Goal: Task Accomplishment & Management: Complete application form

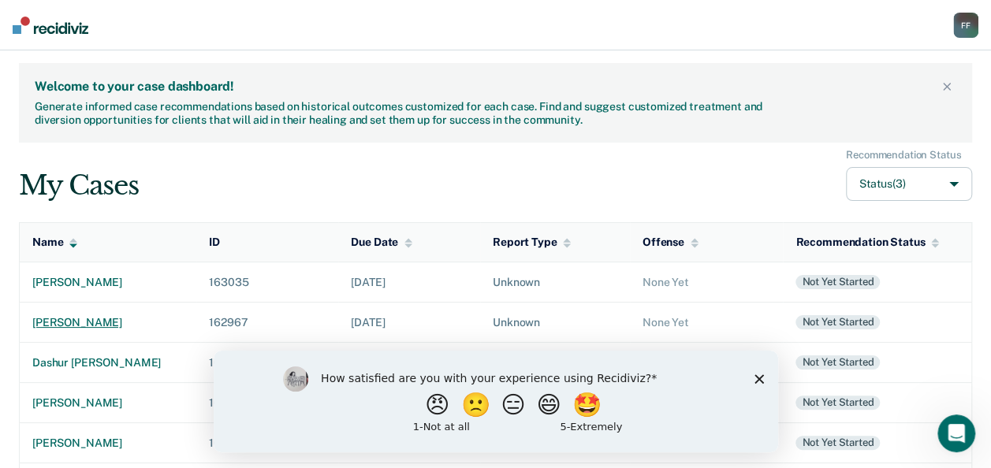
click at [107, 322] on div "[PERSON_NAME]" at bounding box center [107, 322] width 151 height 13
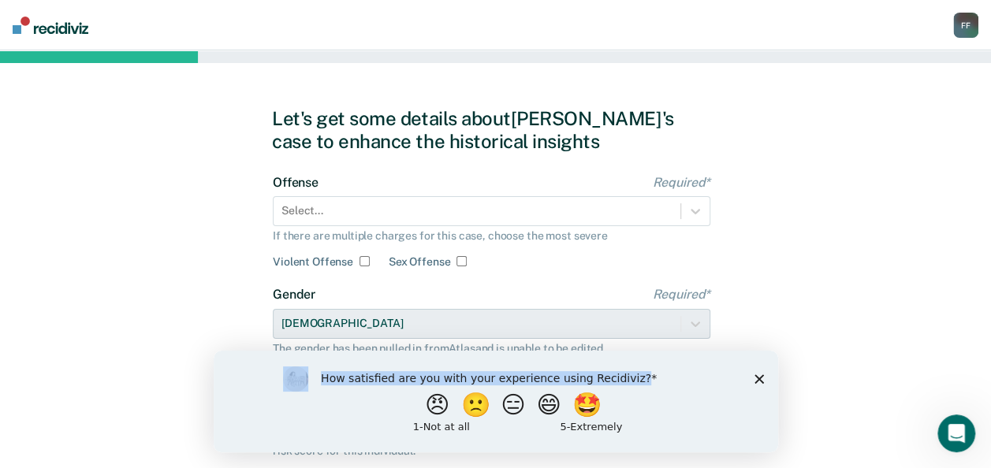
click at [759, 380] on div "How satisfied are you with your experience using Recidiviz? 😠 🙁 😑 😄 🤩 1 - Not a…" at bounding box center [495, 401] width 564 height 102
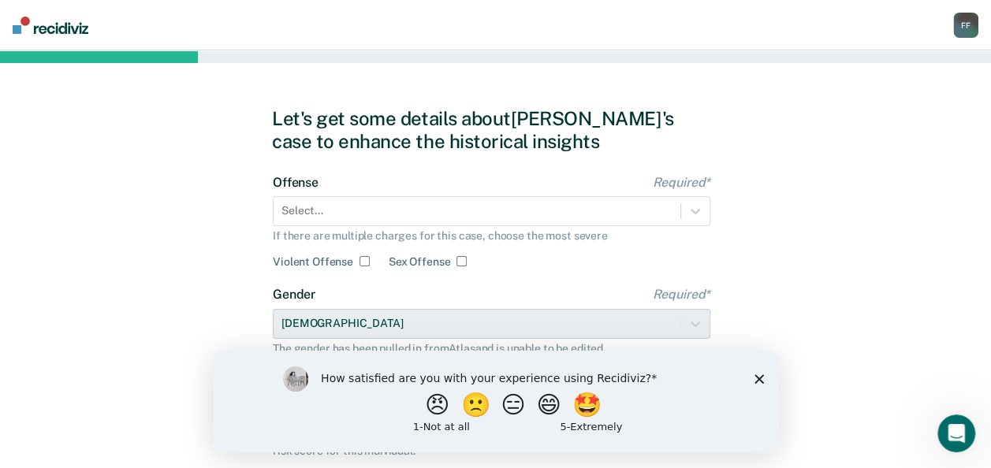
click at [759, 380] on icon "Close survey" at bounding box center [758, 378] width 9 height 9
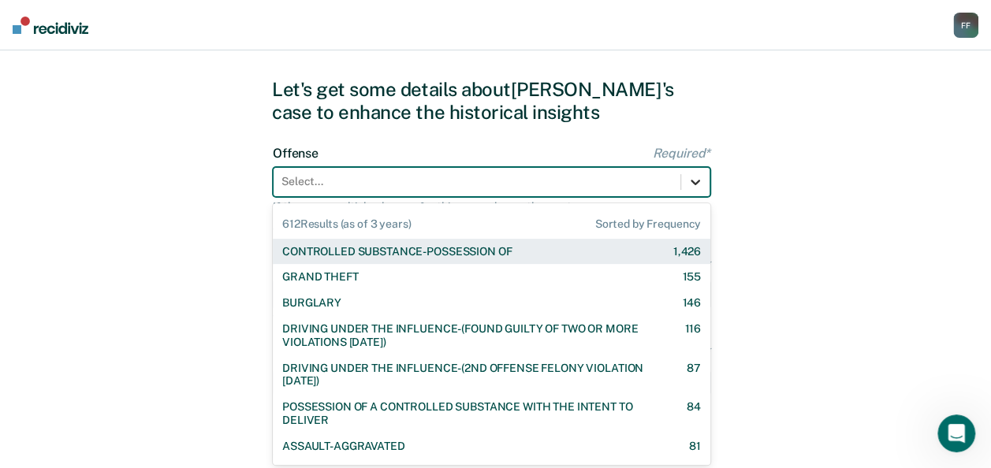
click at [698, 197] on div "612 results available. Use Up and Down to choose options, press Enter to select…" at bounding box center [491, 182] width 437 height 30
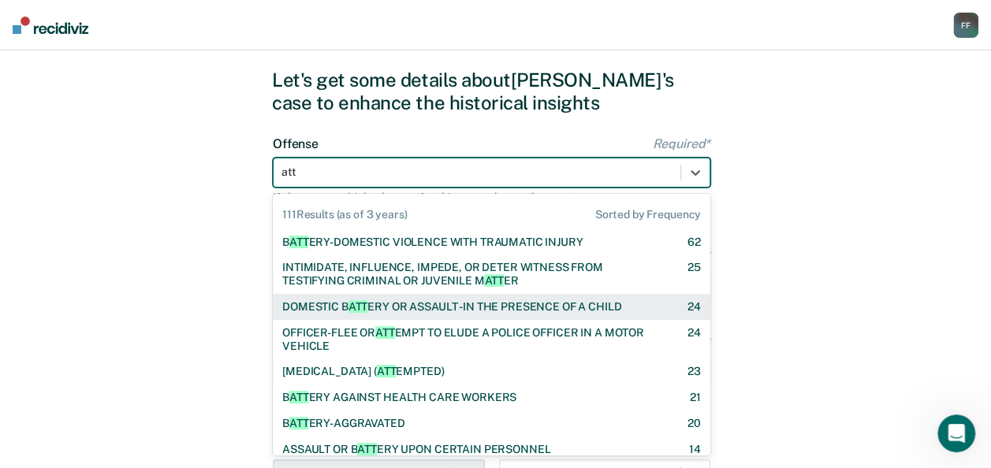
type input "atte"
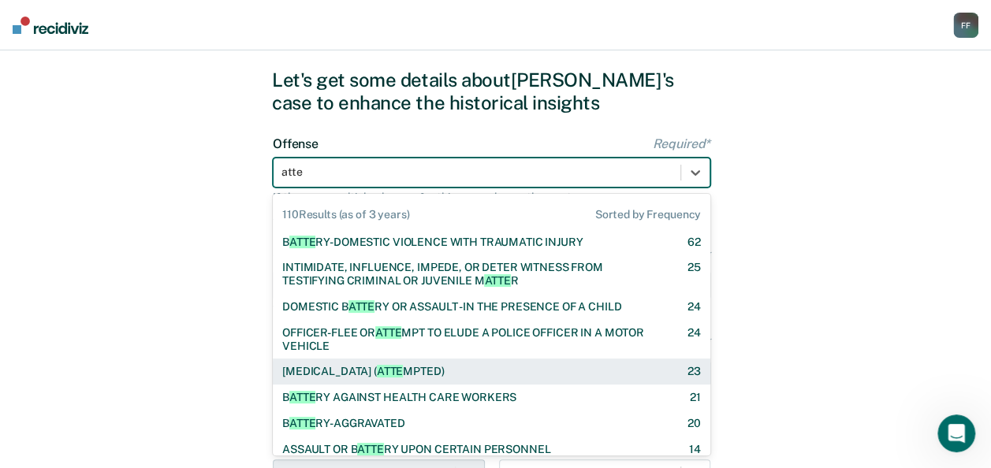
click at [341, 364] on div "STRANGULATION ( ATTE MPTED) 23" at bounding box center [491, 372] width 437 height 26
checkbox input "true"
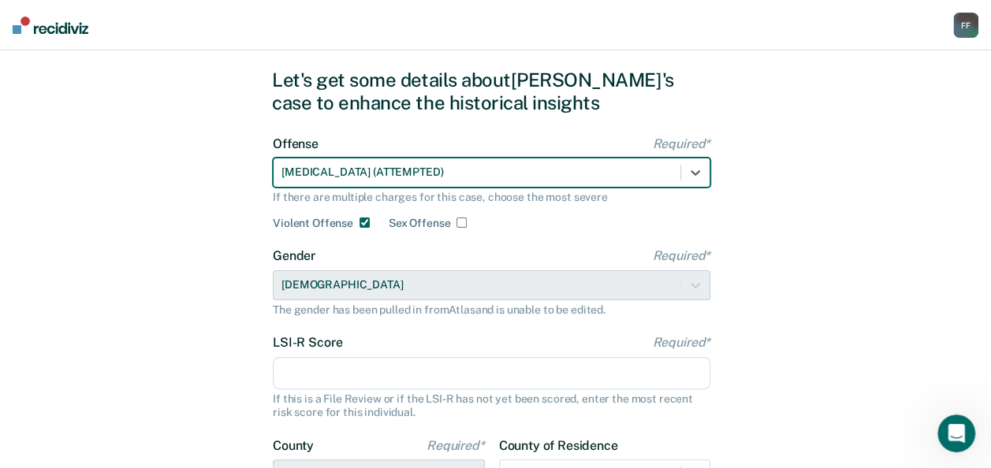
click at [430, 385] on input "LSI-R Score Required*" at bounding box center [491, 373] width 437 height 33
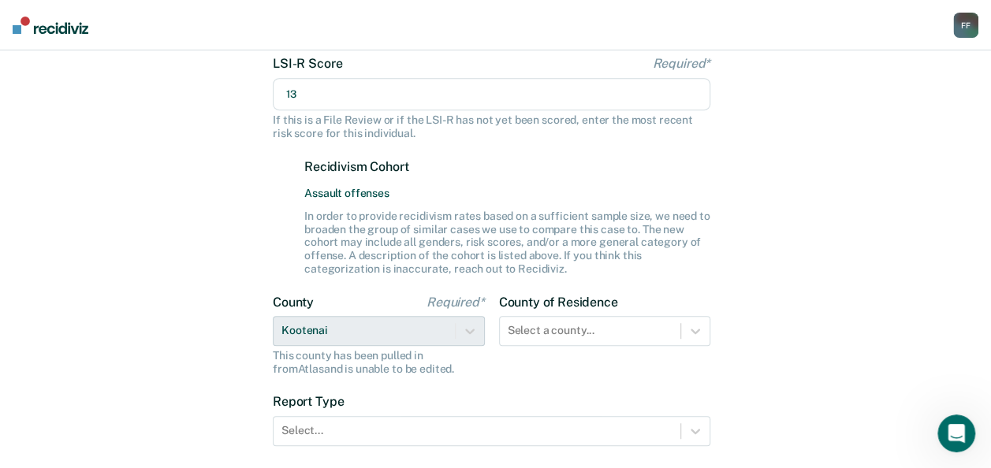
scroll to position [322, 0]
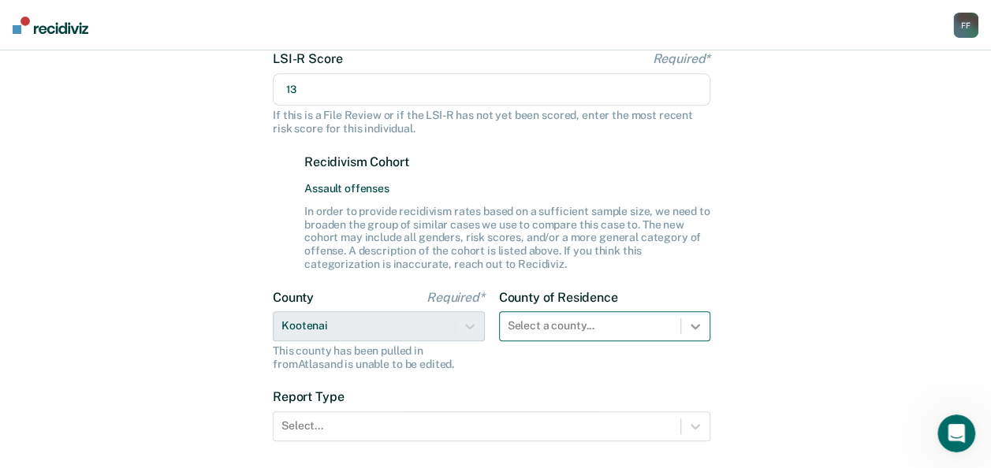
type input "13"
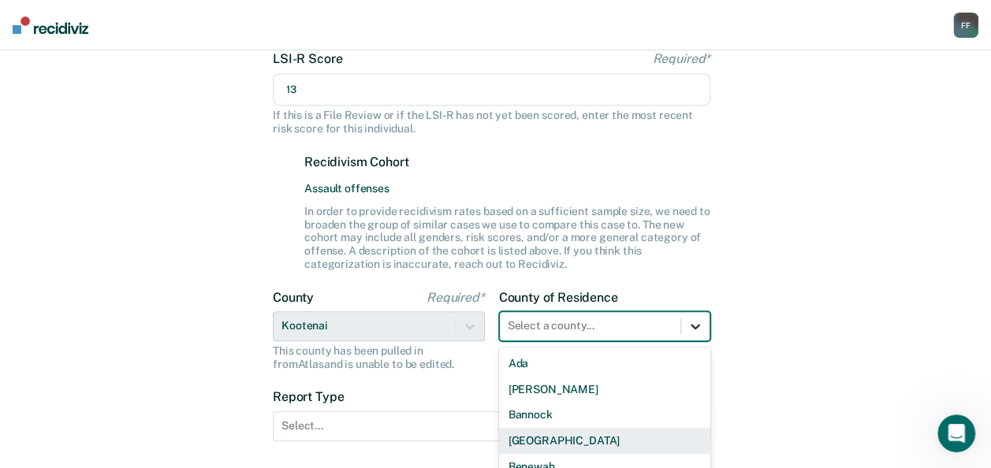
scroll to position [437, 0]
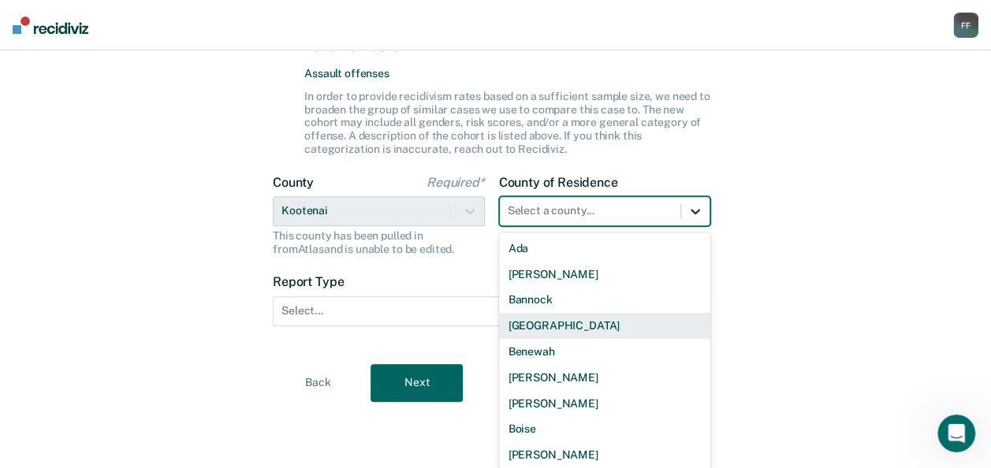
click at [696, 226] on div "44 results available. Use Up and Down to choose options, press Enter to select …" at bounding box center [605, 211] width 212 height 30
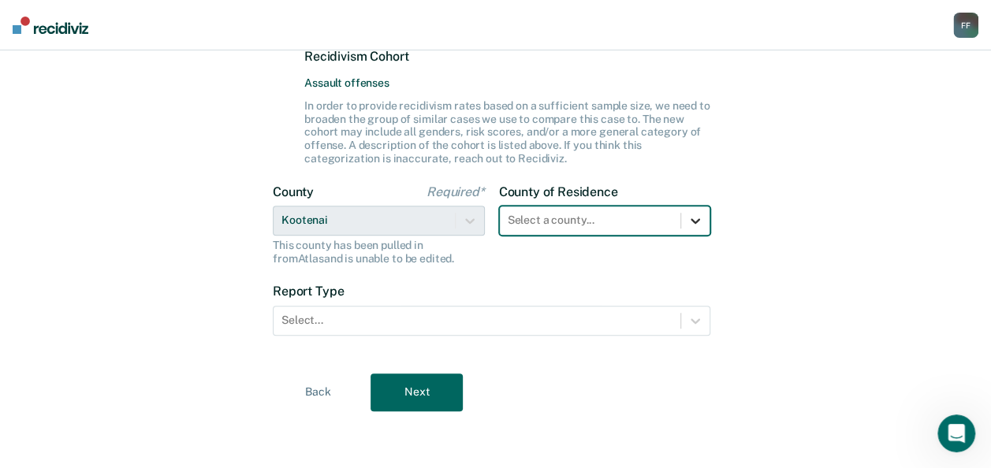
scroll to position [427, 0]
click at [705, 220] on div at bounding box center [695, 221] width 28 height 28
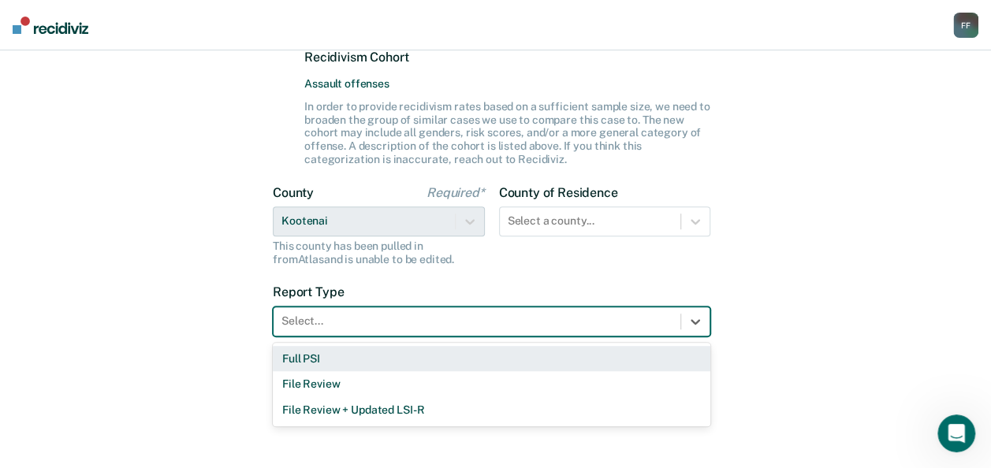
click at [673, 312] on div "Select..." at bounding box center [477, 321] width 407 height 23
click at [576, 356] on div "Full PSI" at bounding box center [491, 359] width 437 height 26
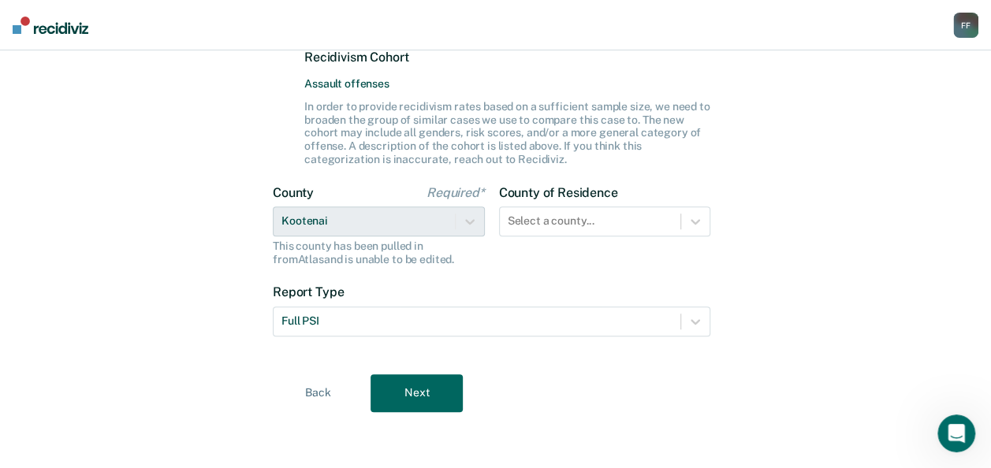
click at [445, 402] on button "Next" at bounding box center [416, 393] width 92 height 38
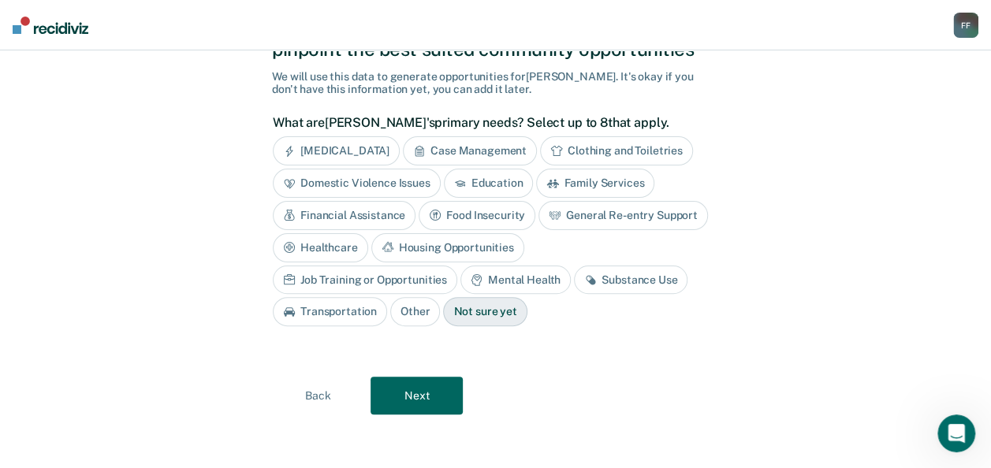
click at [389, 152] on div "[MEDICAL_DATA]" at bounding box center [336, 150] width 127 height 29
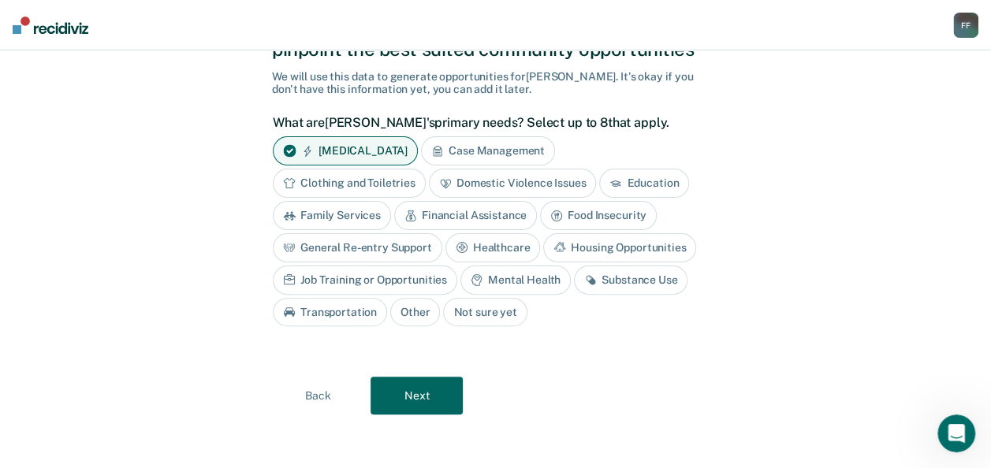
click at [485, 189] on div "Domestic Violence Issues" at bounding box center [513, 183] width 168 height 29
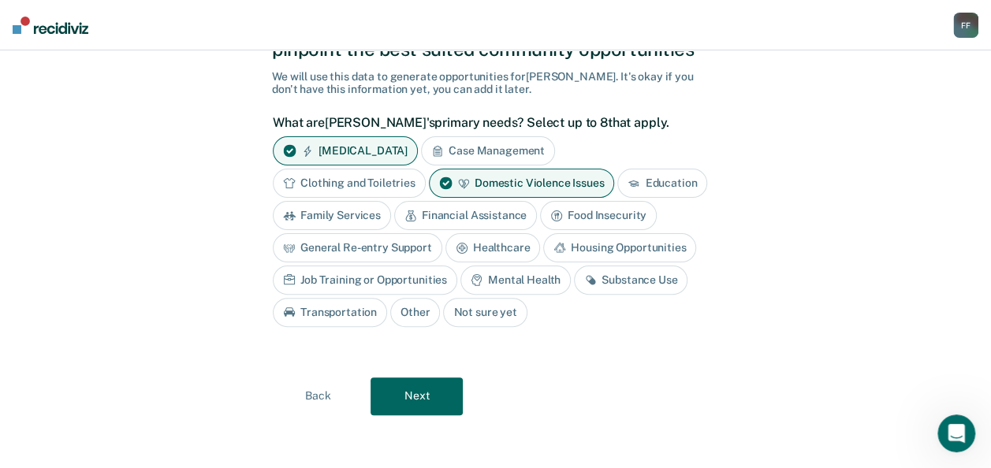
click at [627, 285] on div "Substance Use" at bounding box center [631, 280] width 114 height 29
click at [445, 392] on button "Next" at bounding box center [416, 397] width 92 height 38
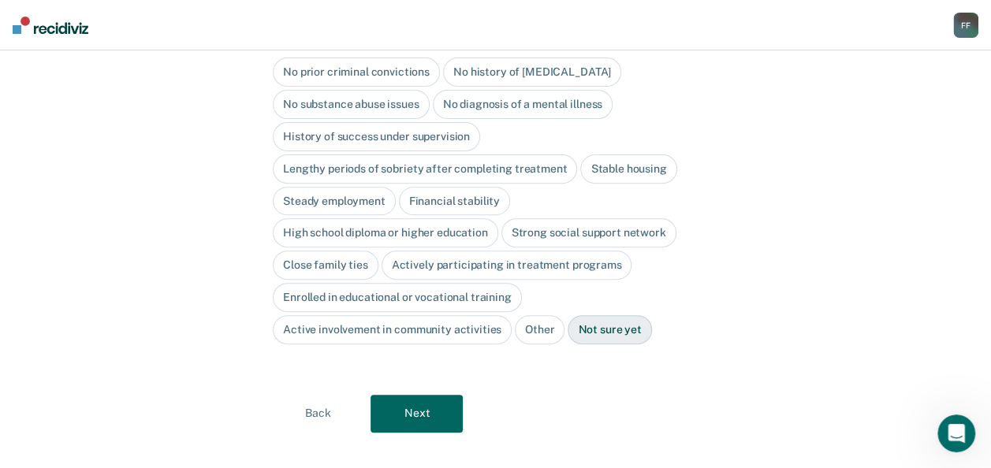
click at [628, 154] on div "Stable housing" at bounding box center [628, 168] width 96 height 29
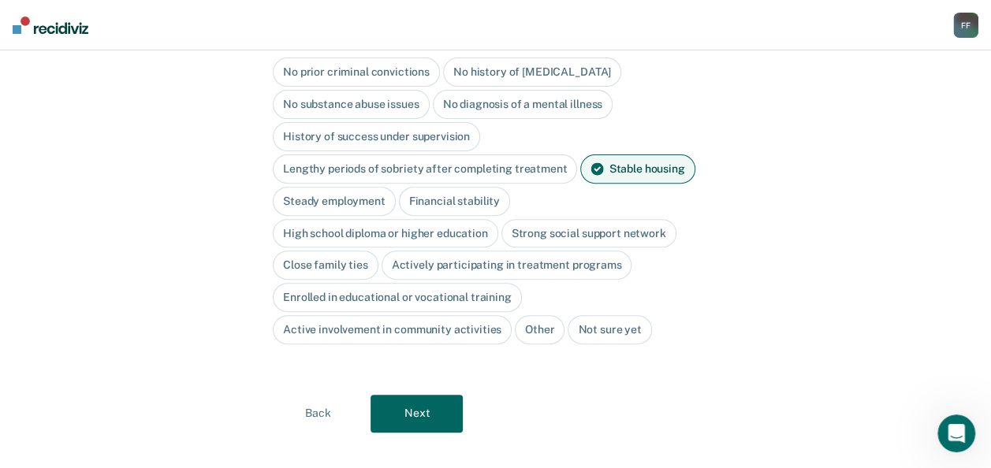
click at [344, 251] on div "Close family ties" at bounding box center [326, 265] width 106 height 29
click at [418, 395] on button "Next" at bounding box center [416, 414] width 92 height 38
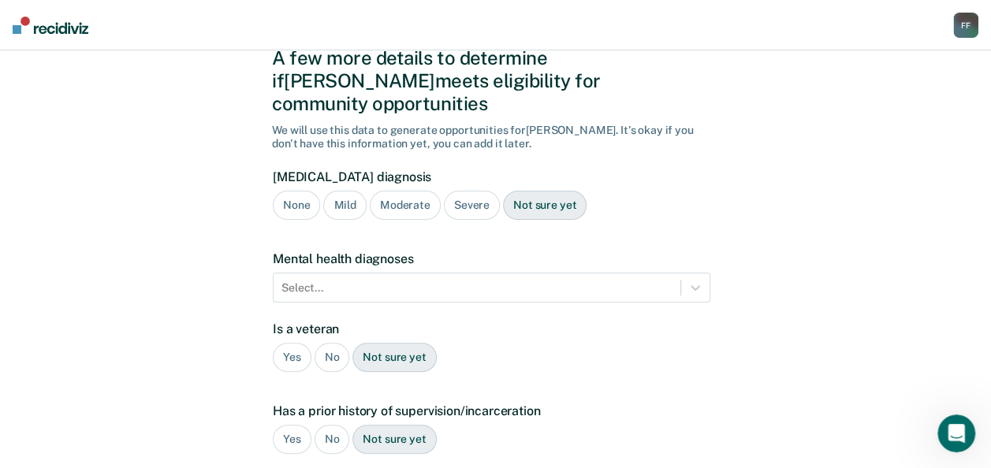
scroll to position [58, 0]
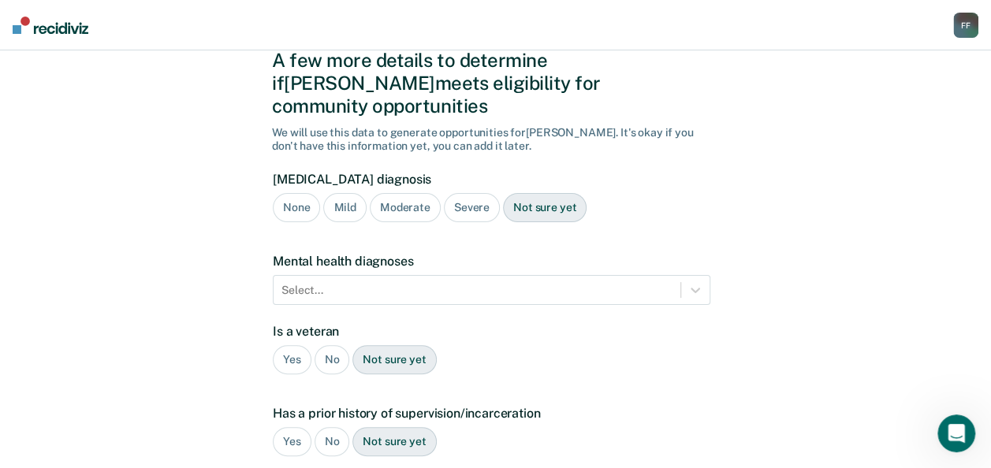
click at [336, 345] on div "No" at bounding box center [332, 359] width 35 height 29
click at [334, 427] on div "No" at bounding box center [332, 441] width 35 height 29
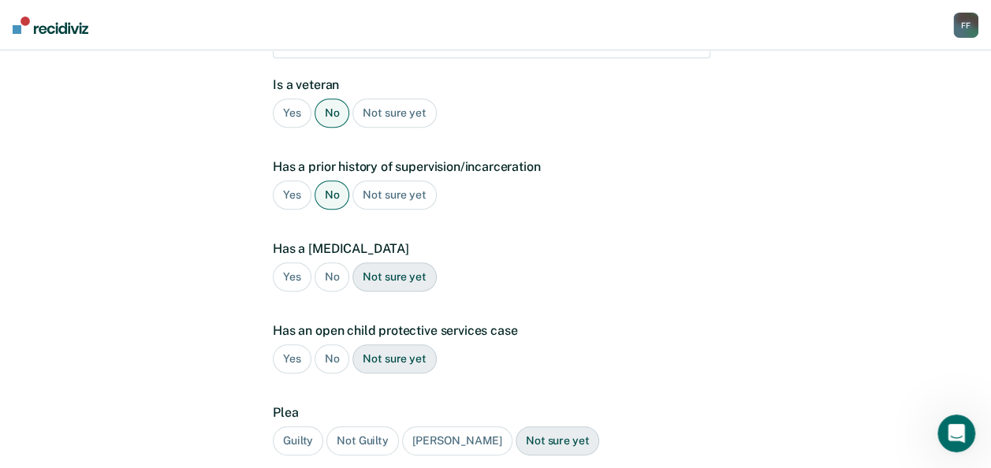
scroll to position [336, 0]
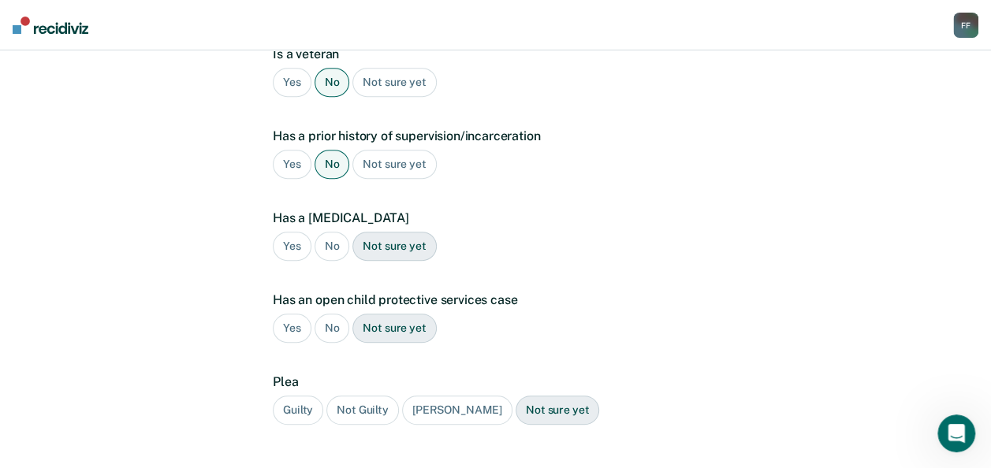
click at [333, 232] on div "No" at bounding box center [332, 246] width 35 height 29
click at [318, 396] on div "Guilty" at bounding box center [298, 410] width 50 height 29
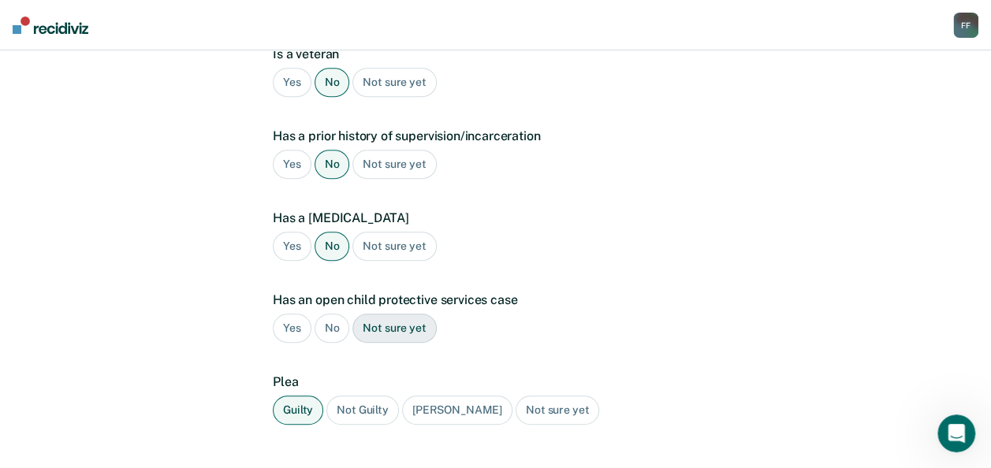
click at [318, 396] on div "Guilty" at bounding box center [298, 410] width 50 height 29
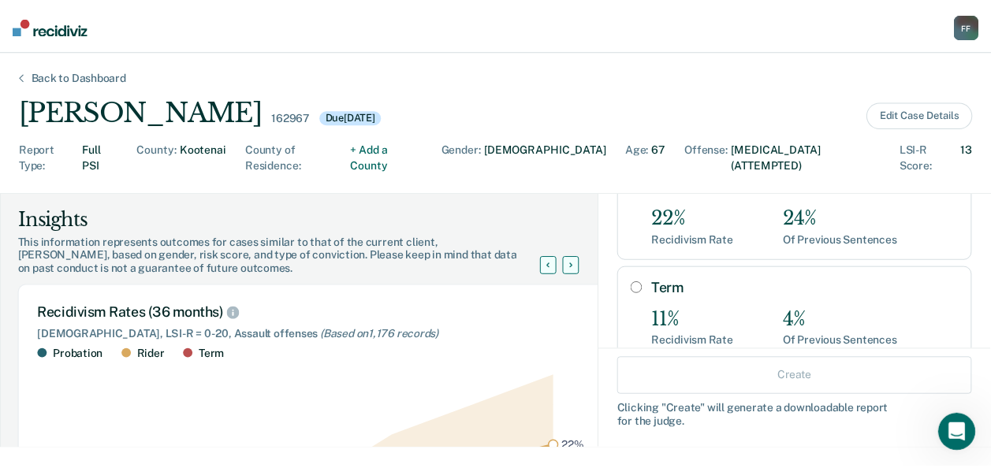
scroll to position [219, 0]
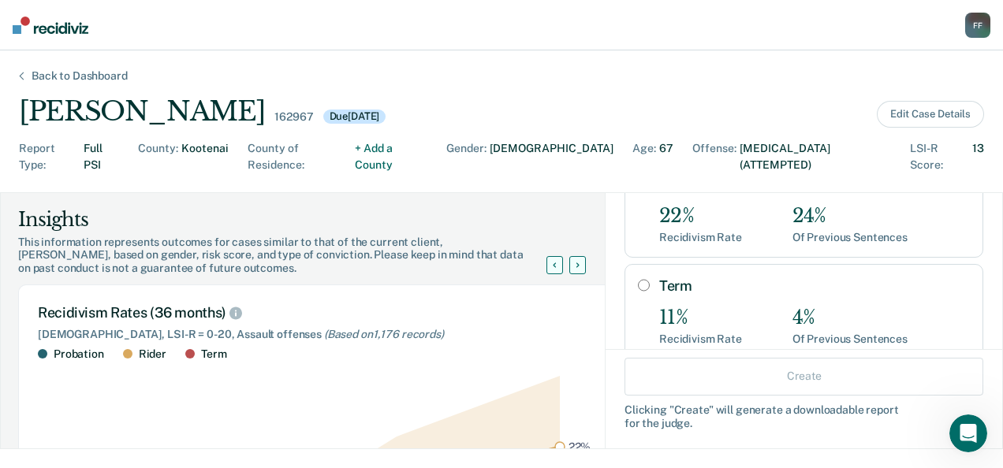
click at [659, 231] on div "Recidivism Rate" at bounding box center [700, 237] width 83 height 13
radio input "true"
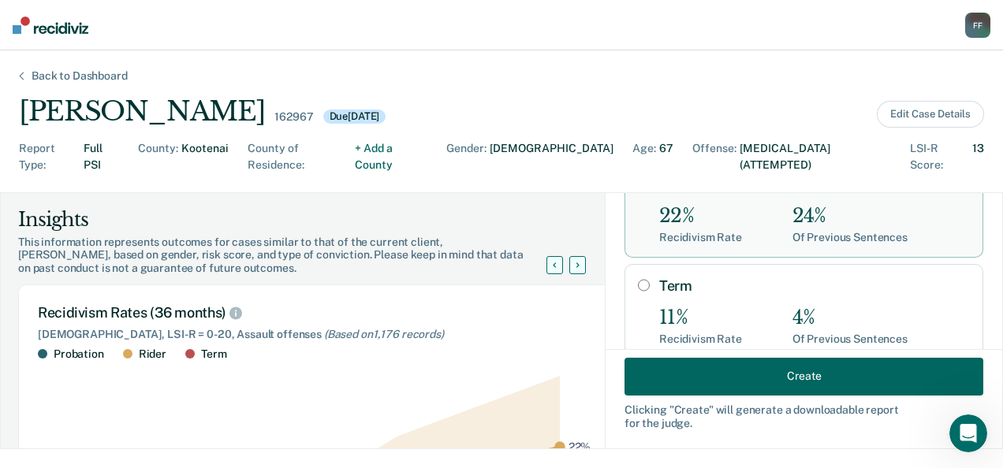
click at [750, 372] on button "Create" at bounding box center [803, 376] width 359 height 38
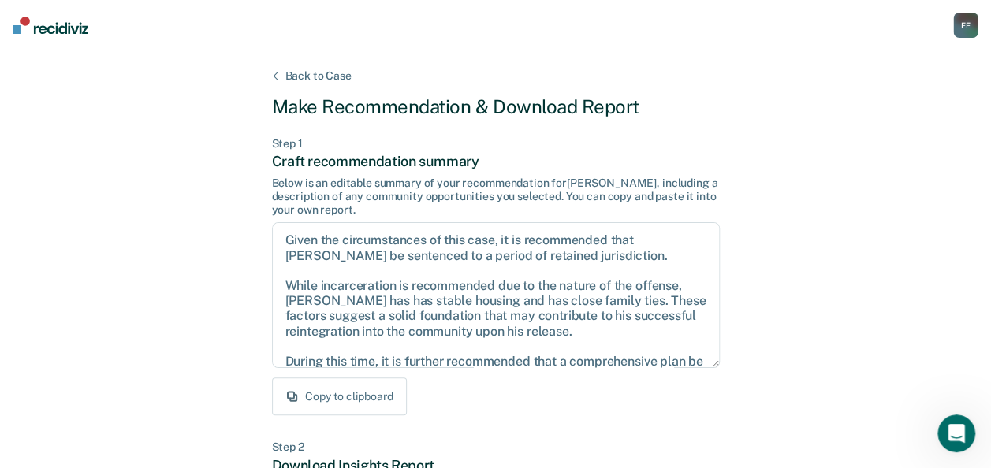
scroll to position [220, 0]
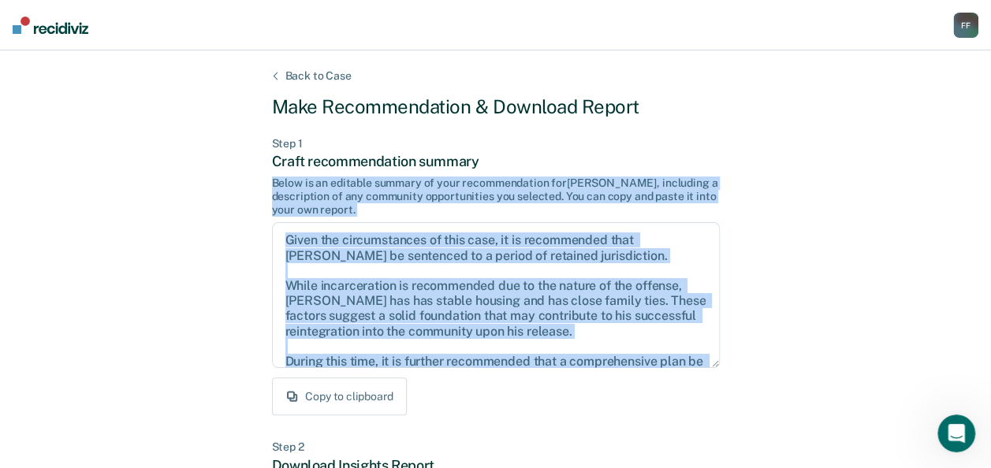
drag, startPoint x: 750, startPoint y: 372, endPoint x: 940, endPoint y: 156, distance: 287.1
click at [940, 156] on div "Back to Case Make Recommendation & Download Report Step 1 Craft recommendation …" at bounding box center [495, 474] width 991 height 848
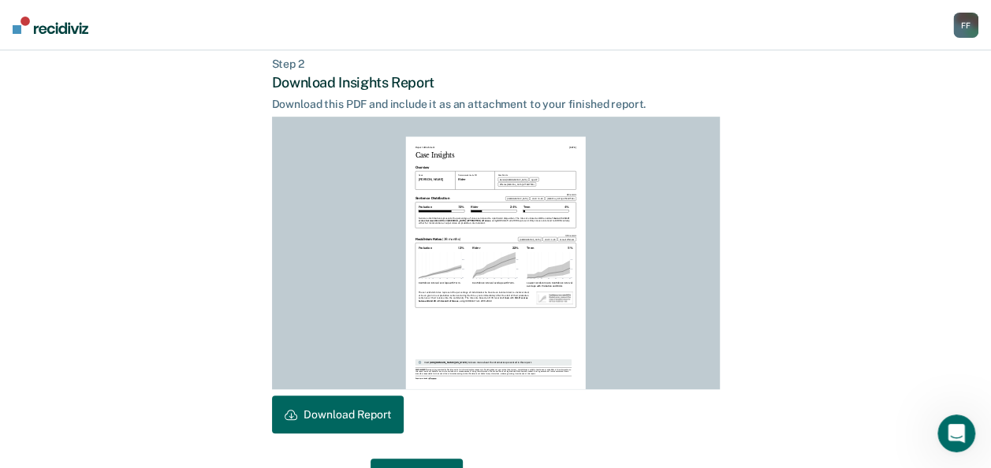
scroll to position [430, 0]
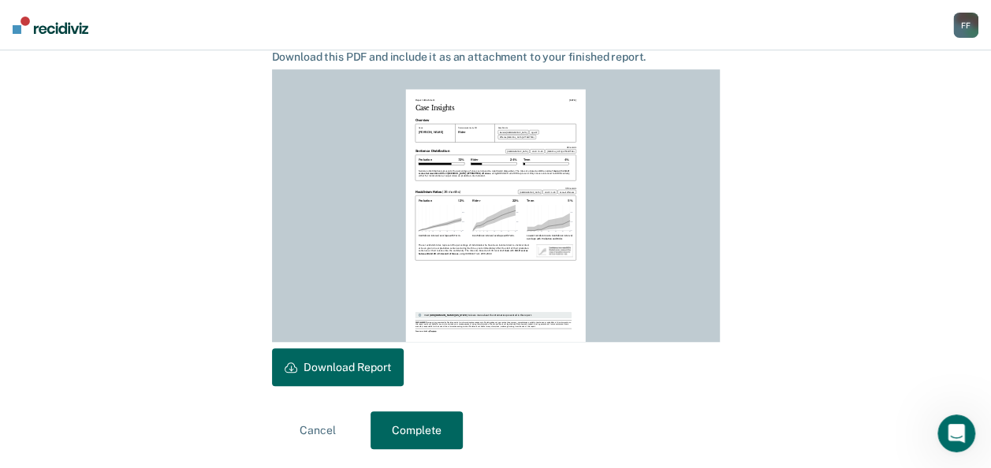
click at [380, 383] on button "Download Report" at bounding box center [338, 367] width 132 height 38
click at [400, 426] on button "Complete" at bounding box center [416, 430] width 92 height 38
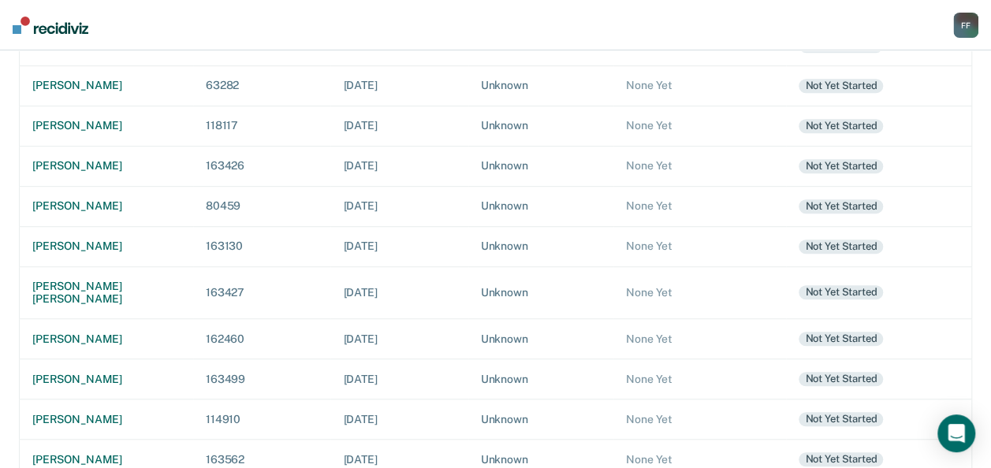
scroll to position [441, 0]
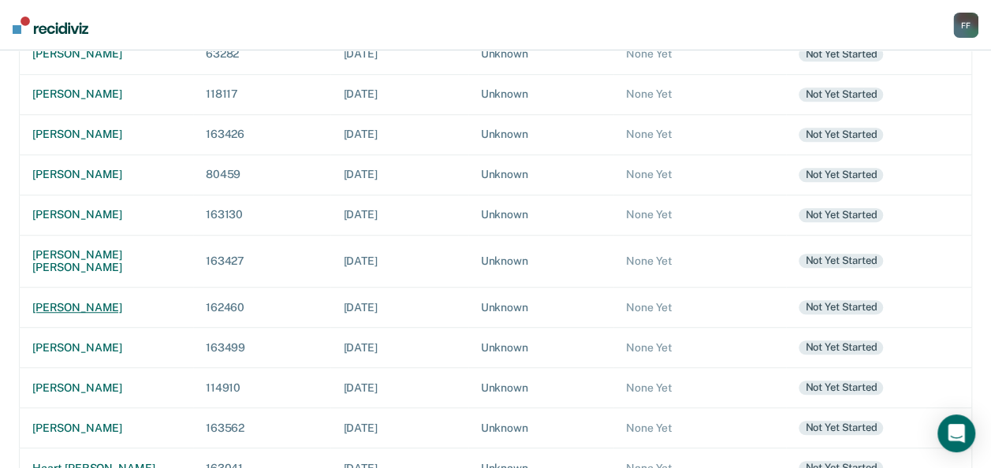
click at [88, 288] on td "[PERSON_NAME]" at bounding box center [106, 308] width 173 height 40
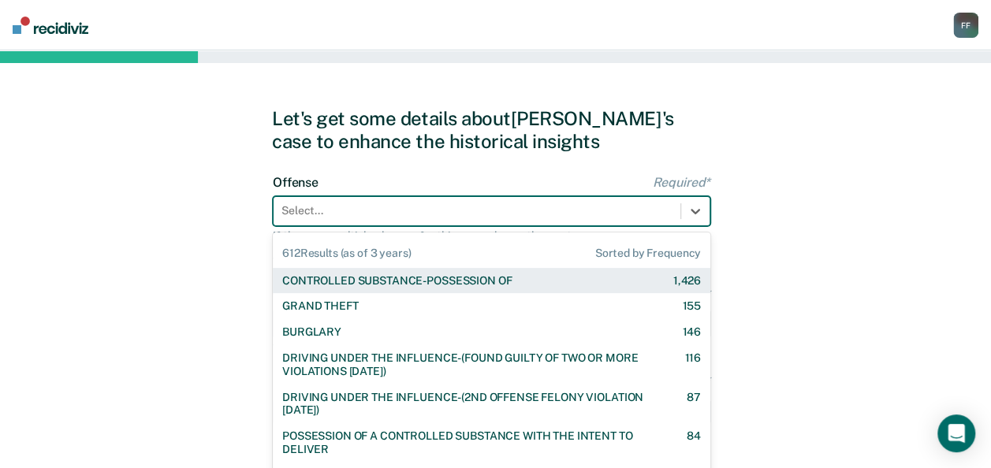
scroll to position [39, 0]
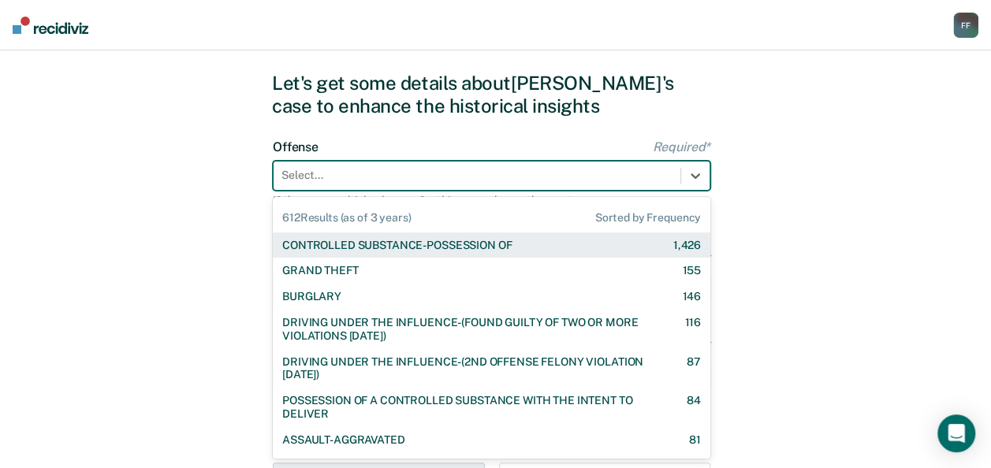
click at [300, 191] on div "612 results available. Use Up and Down to choose options, press Enter to select…" at bounding box center [491, 176] width 437 height 30
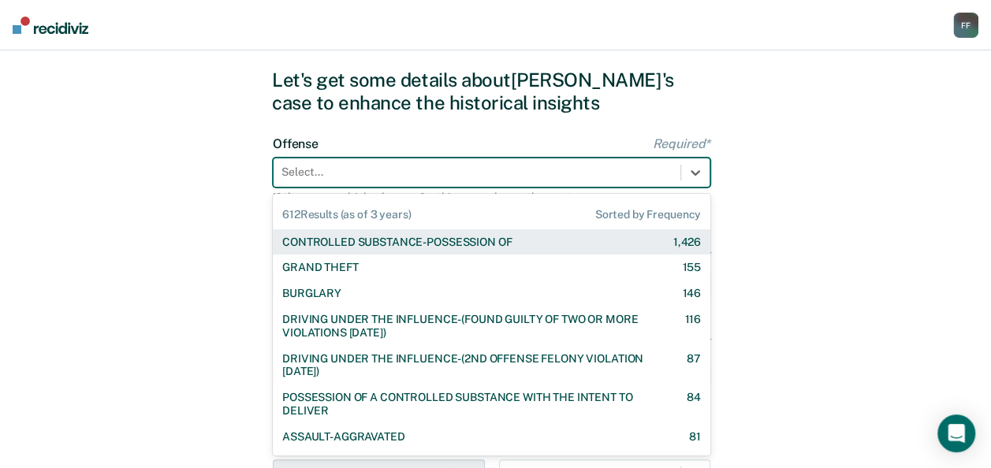
click at [310, 242] on div "CONTROLLED SUBSTANCE-POSSESSION OF" at bounding box center [396, 242] width 229 height 13
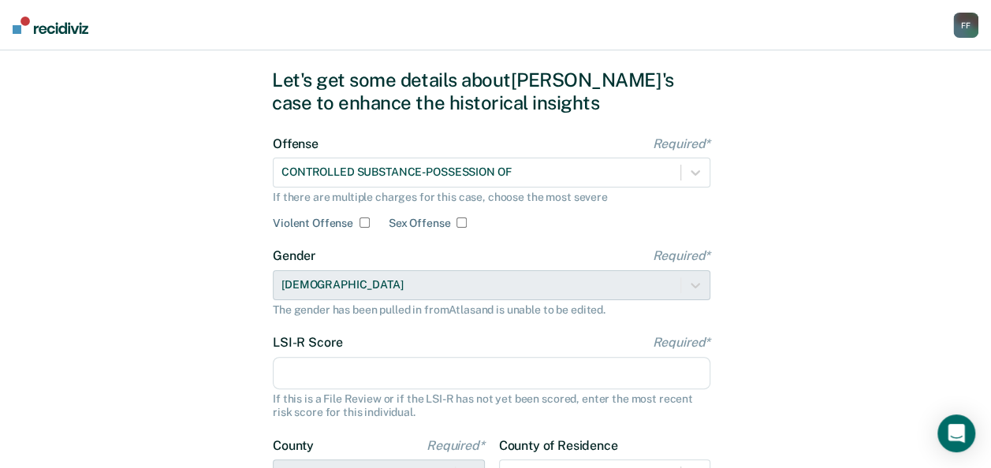
click at [438, 370] on input "LSI-R Score Required*" at bounding box center [491, 373] width 437 height 33
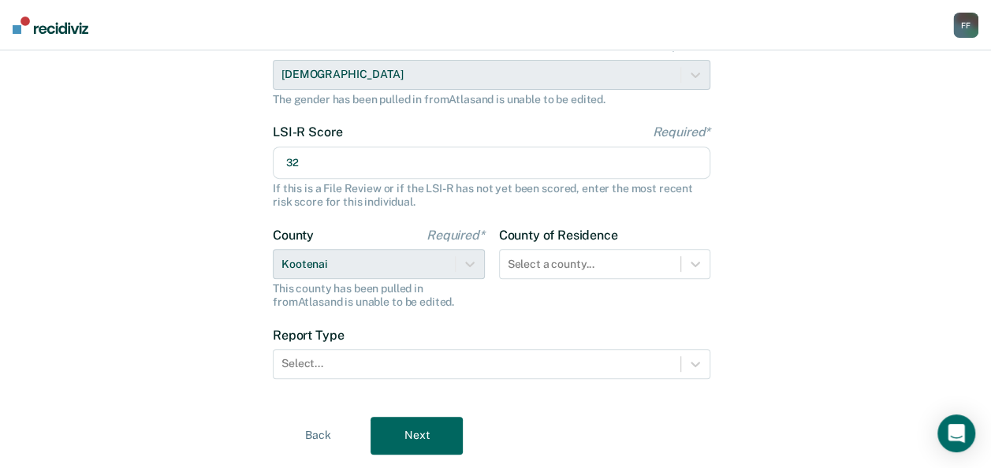
scroll to position [292, 0]
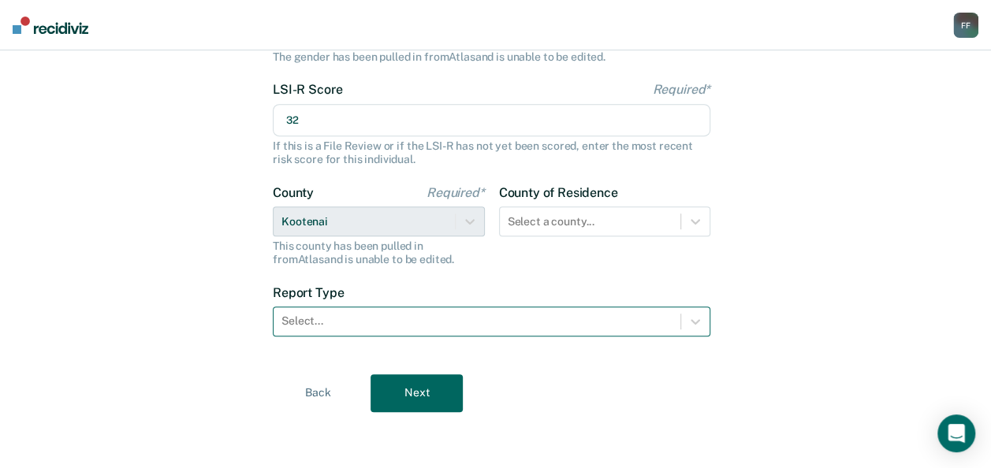
type input "32"
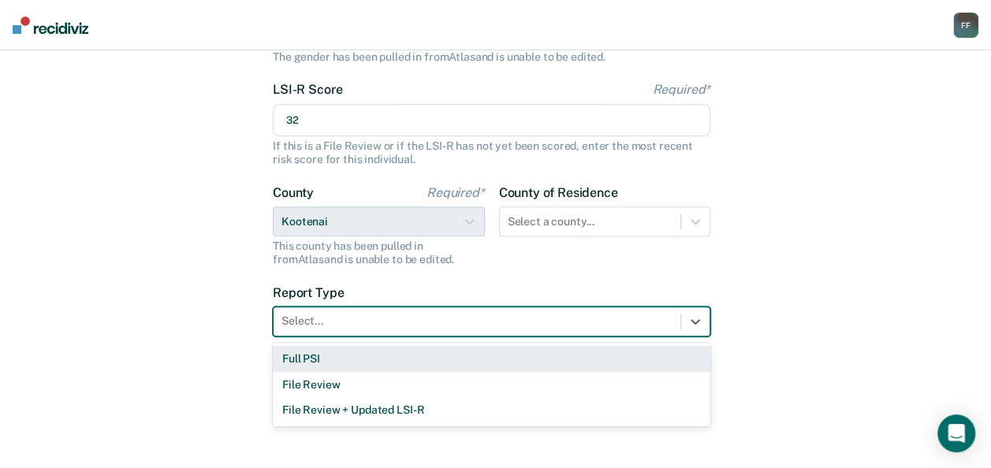
click at [504, 322] on div at bounding box center [476, 321] width 391 height 17
click at [477, 355] on div "Full PSI" at bounding box center [491, 359] width 437 height 26
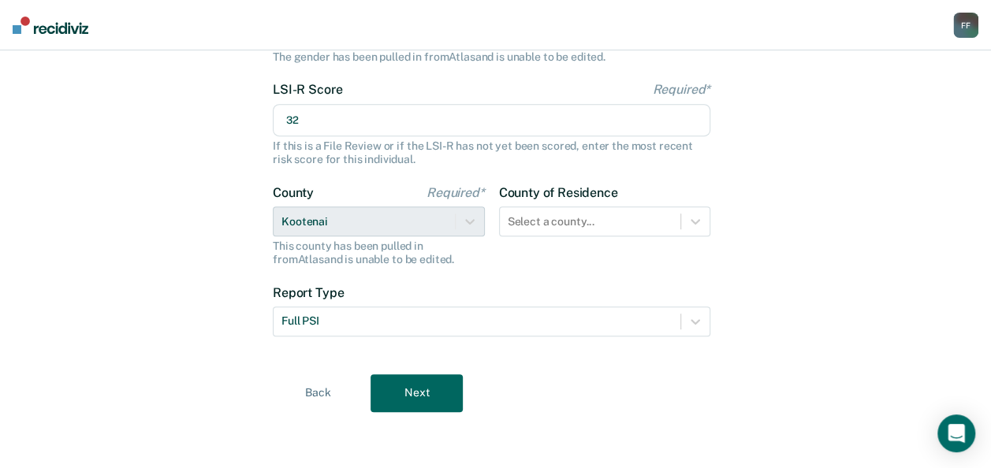
click at [416, 391] on button "Next" at bounding box center [416, 393] width 92 height 38
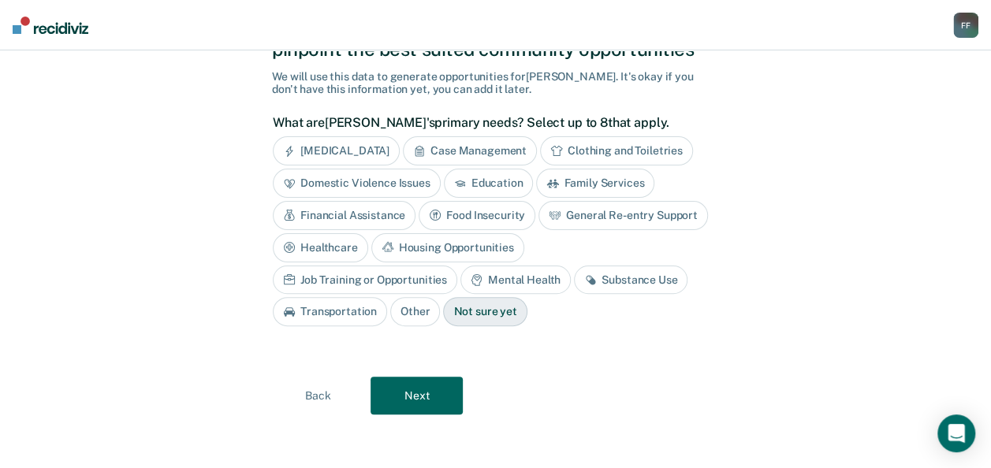
click at [404, 243] on div "Housing Opportunities" at bounding box center [447, 247] width 153 height 29
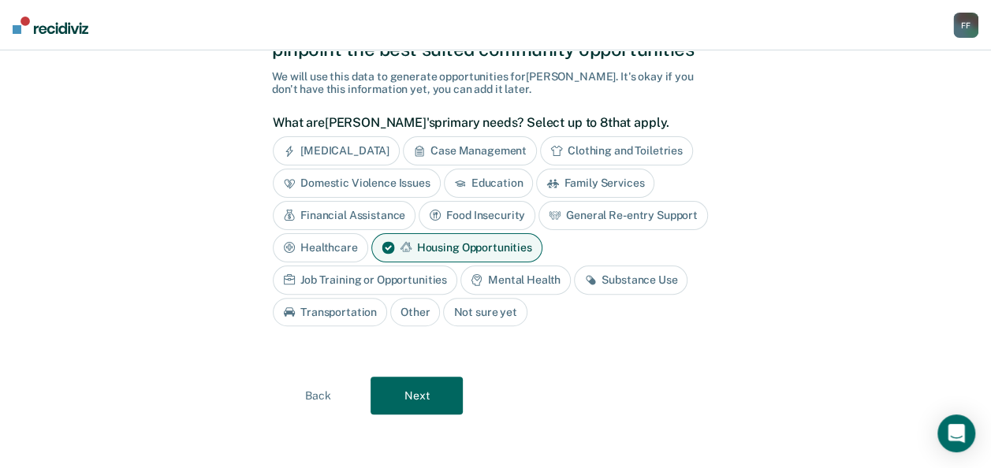
click at [410, 277] on div "Job Training or Opportunities" at bounding box center [365, 280] width 184 height 29
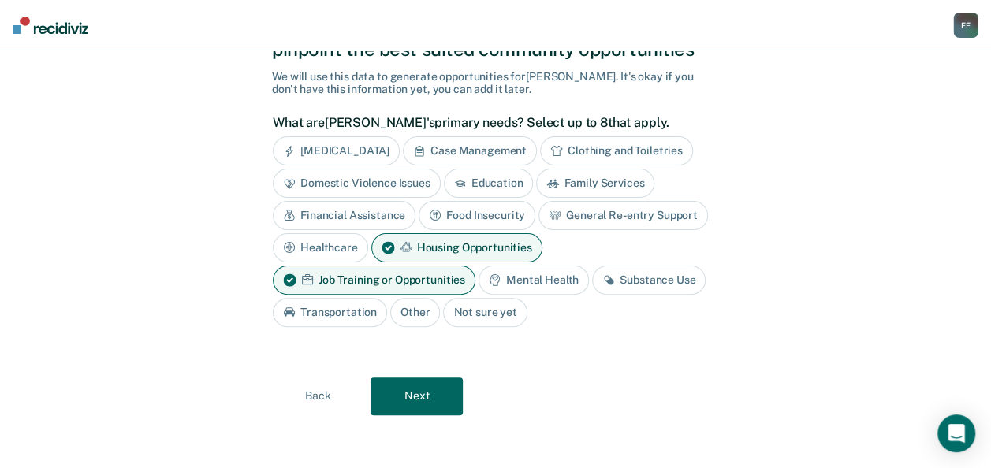
click at [637, 275] on div "Substance Use" at bounding box center [649, 280] width 114 height 29
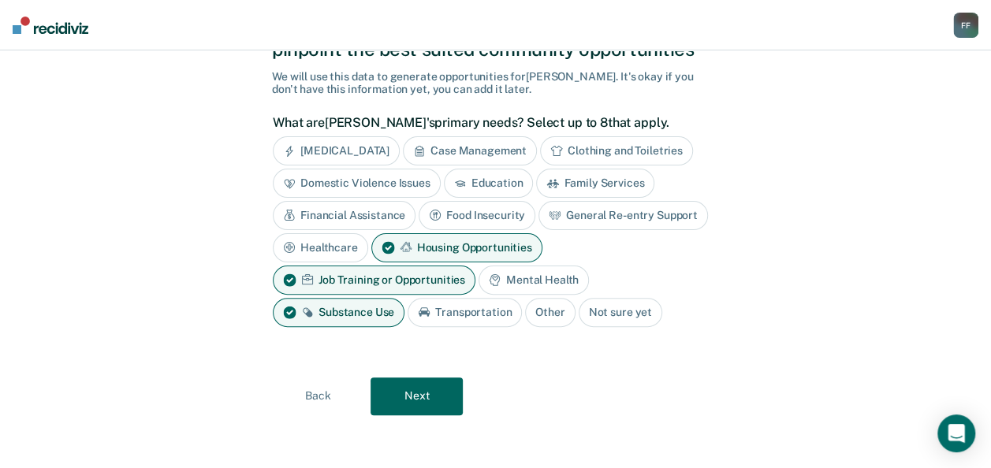
click at [430, 401] on button "Next" at bounding box center [416, 397] width 92 height 38
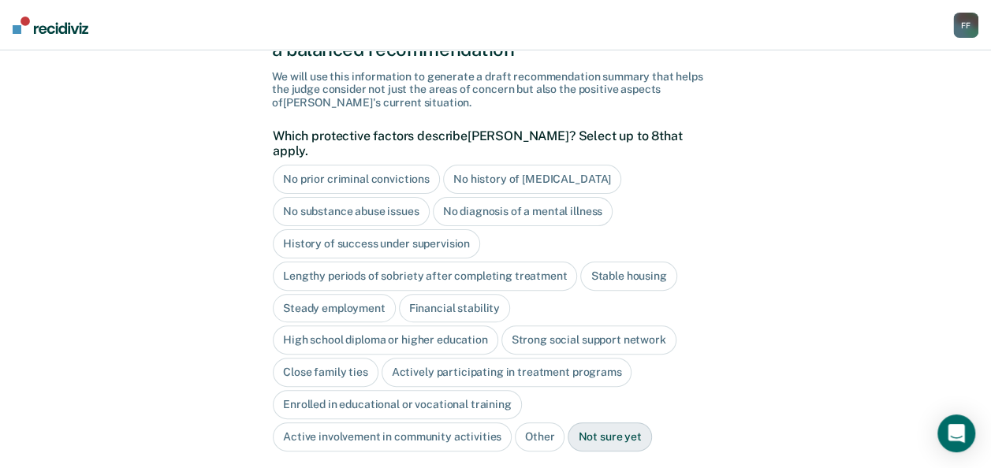
scroll to position [199, 0]
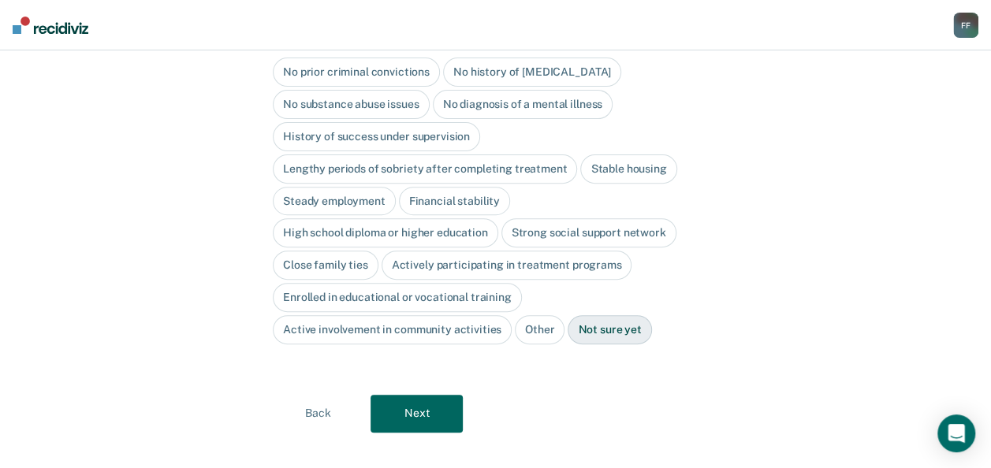
click at [503, 65] on div "No history of [MEDICAL_DATA]" at bounding box center [532, 72] width 178 height 29
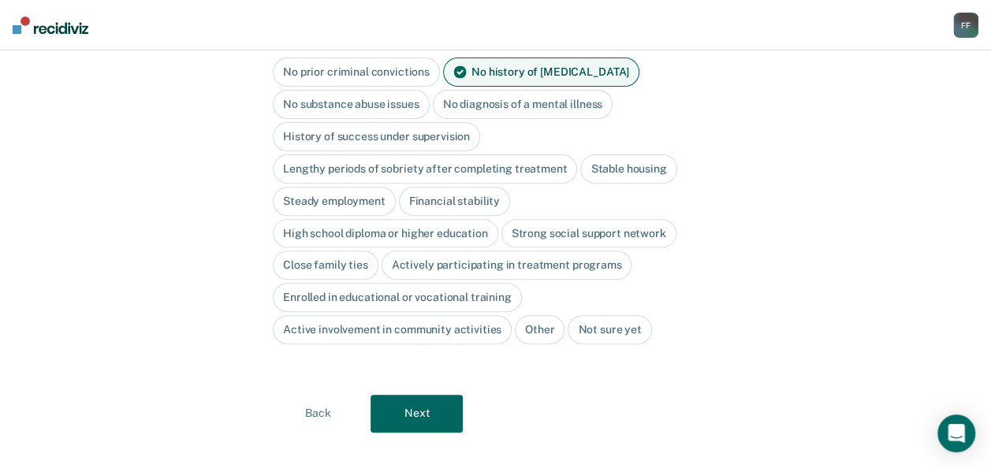
click at [340, 251] on div "Close family ties" at bounding box center [326, 265] width 106 height 29
click at [413, 397] on button "Next" at bounding box center [416, 414] width 92 height 38
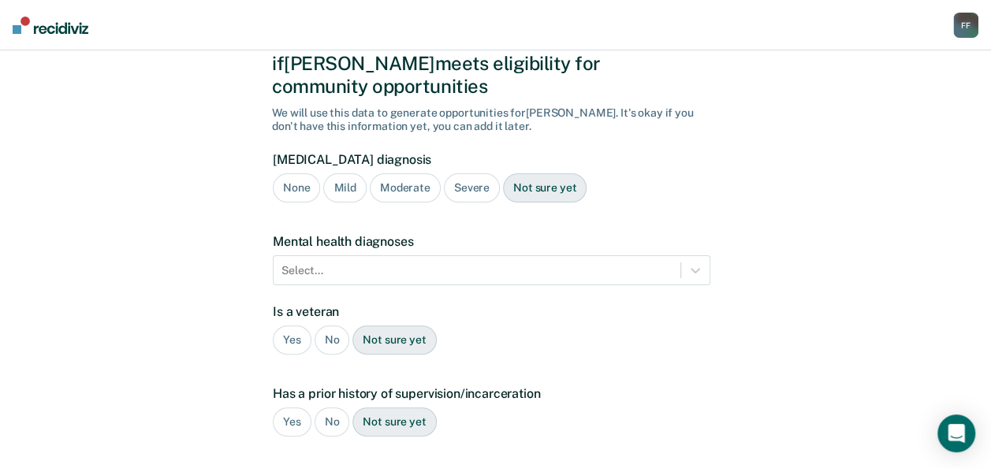
scroll to position [68, 0]
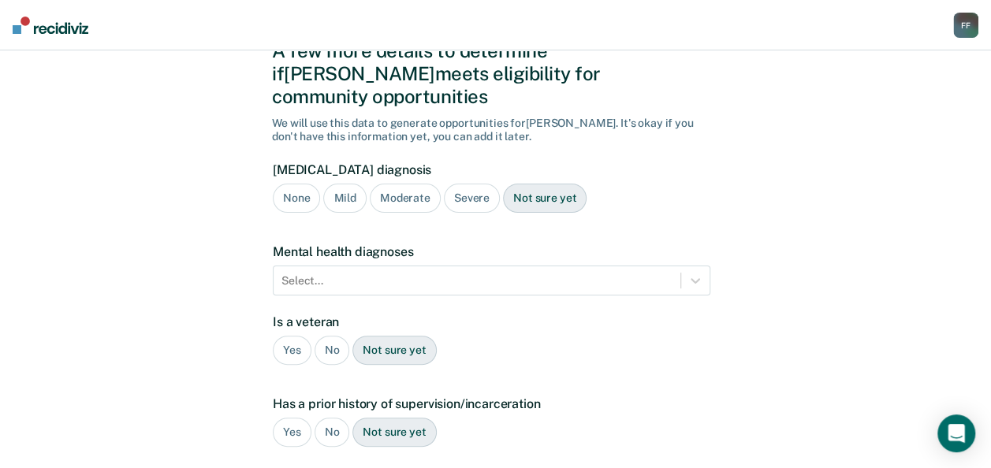
click at [456, 185] on div "Severe" at bounding box center [472, 198] width 56 height 29
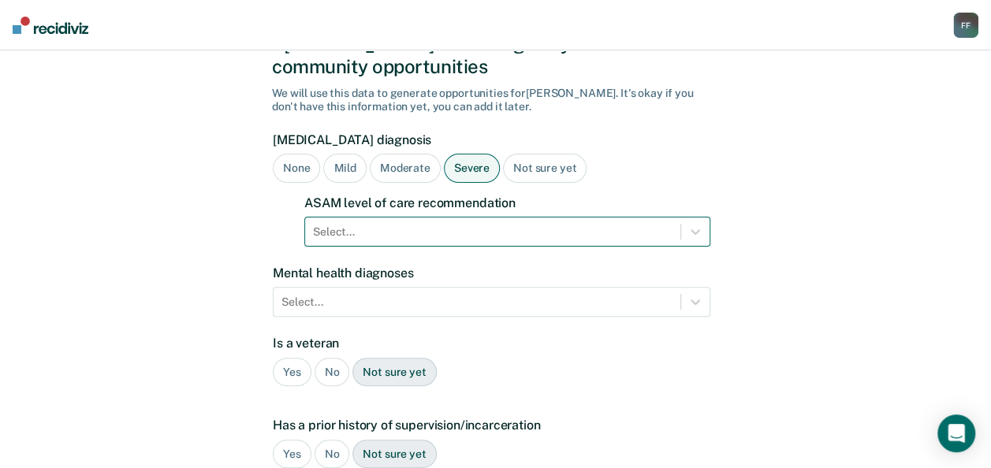
click at [437, 247] on div "Select..." at bounding box center [507, 232] width 406 height 30
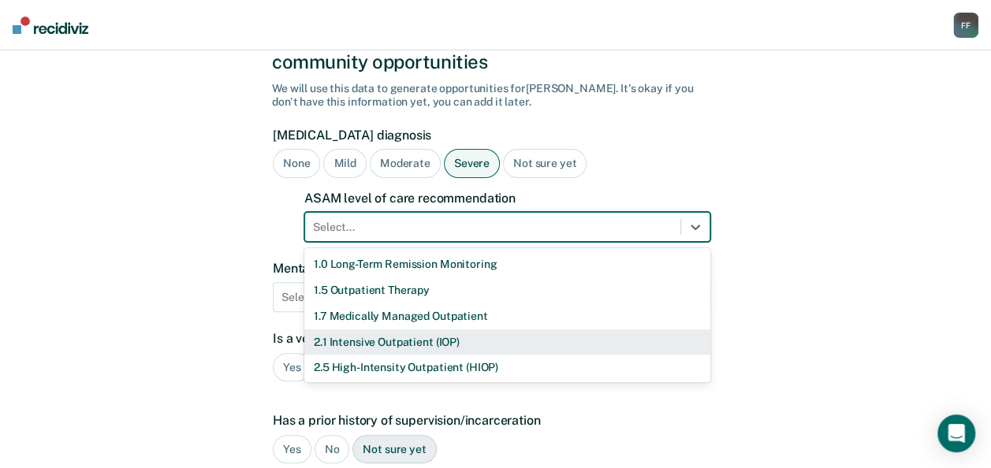
click at [416, 329] on div "2.1 Intensive Outpatient (IOP)" at bounding box center [507, 342] width 406 height 26
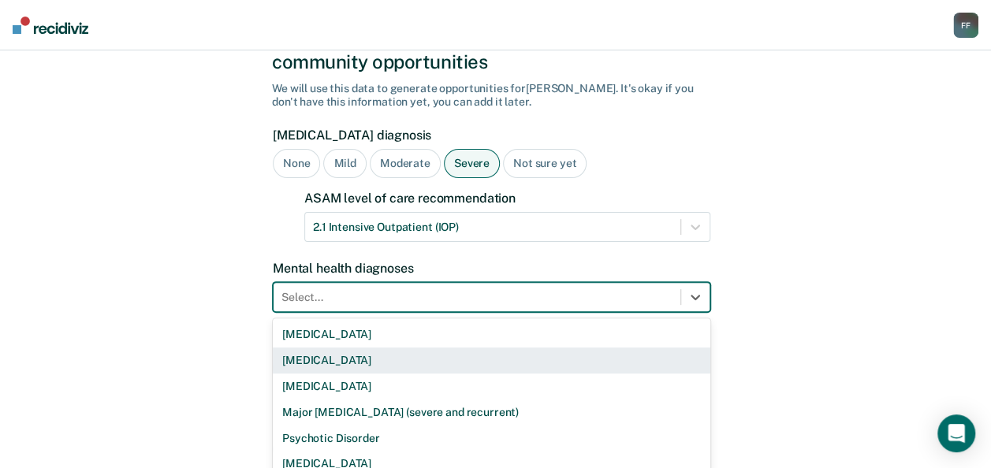
scroll to position [172, 0]
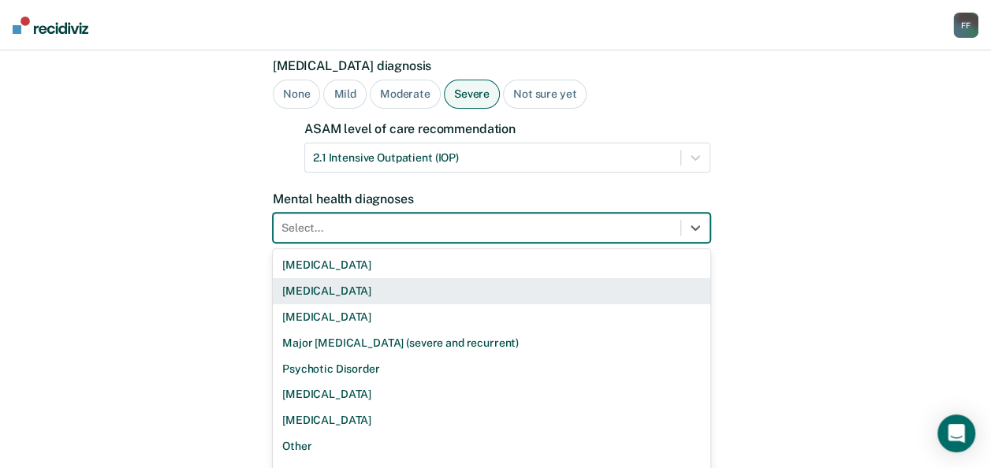
click at [434, 243] on div "9 results available. Use Up and Down to choose options, press Enter to select t…" at bounding box center [491, 228] width 437 height 30
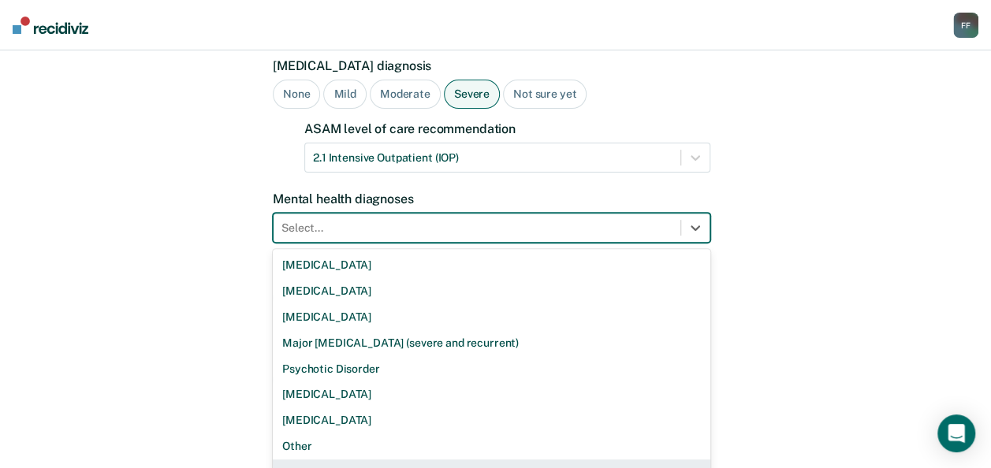
click at [363, 460] on div "None" at bounding box center [491, 473] width 437 height 26
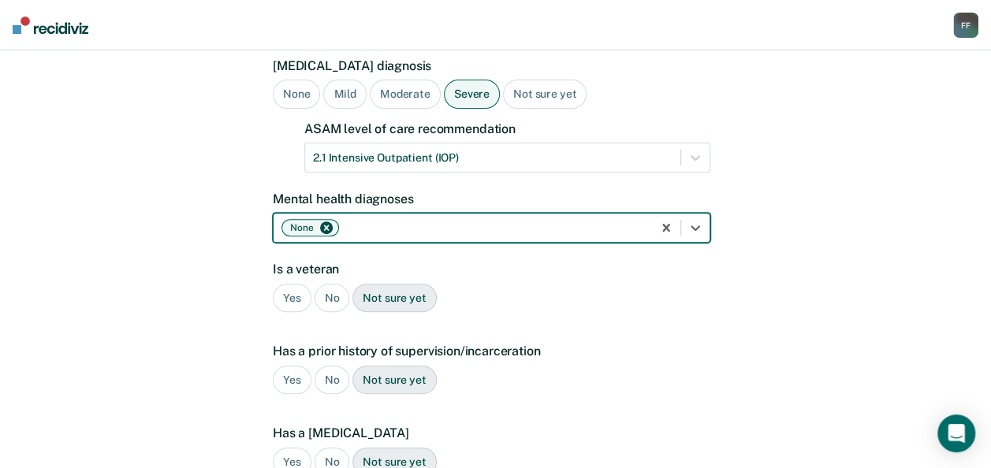
click at [332, 284] on div "No" at bounding box center [332, 298] width 35 height 29
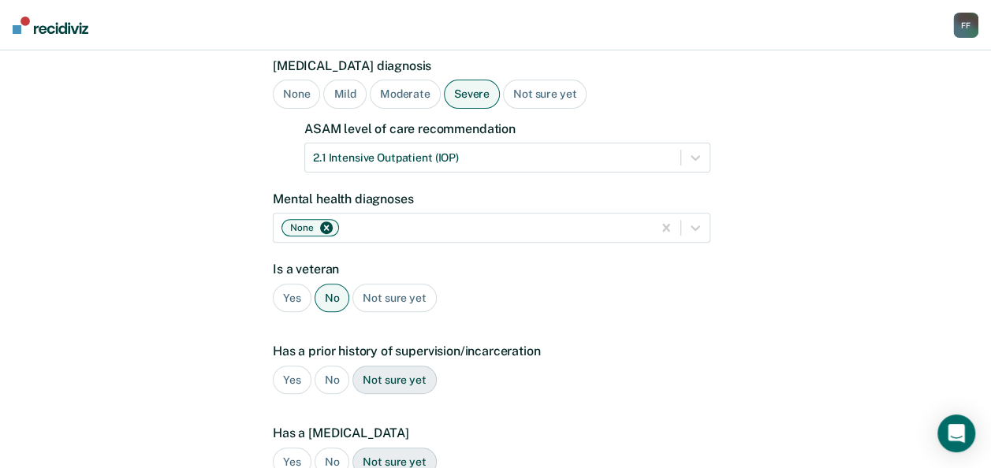
click at [326, 366] on div "No" at bounding box center [332, 380] width 35 height 29
click at [329, 448] on div "No" at bounding box center [332, 462] width 35 height 29
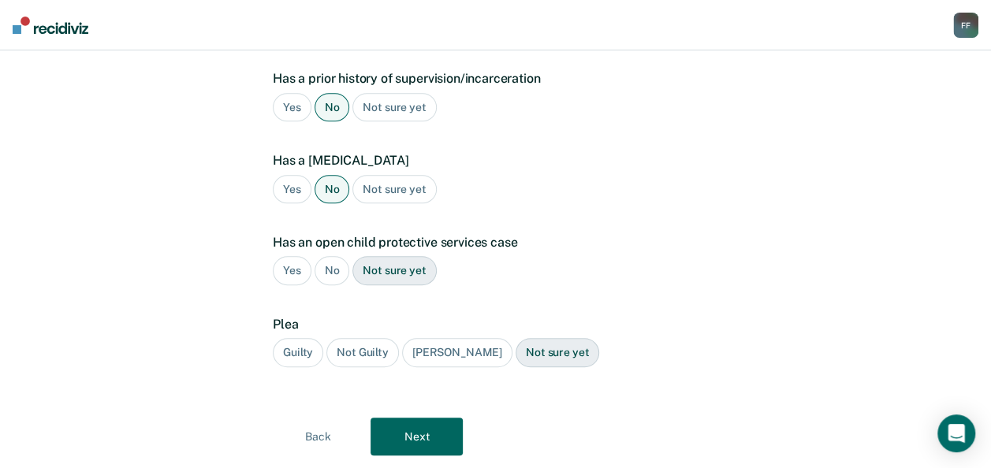
scroll to position [463, 0]
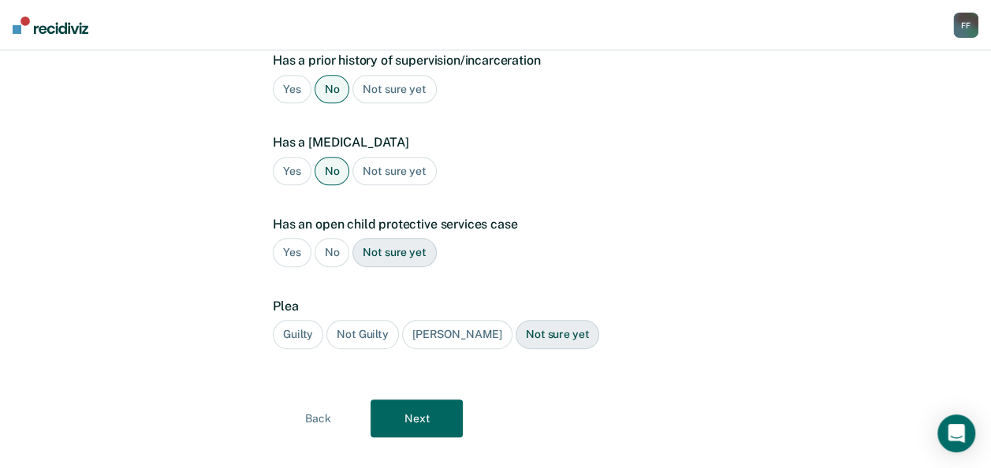
click at [321, 320] on div "Guilty" at bounding box center [298, 334] width 50 height 29
click at [415, 400] on button "Next" at bounding box center [416, 419] width 92 height 38
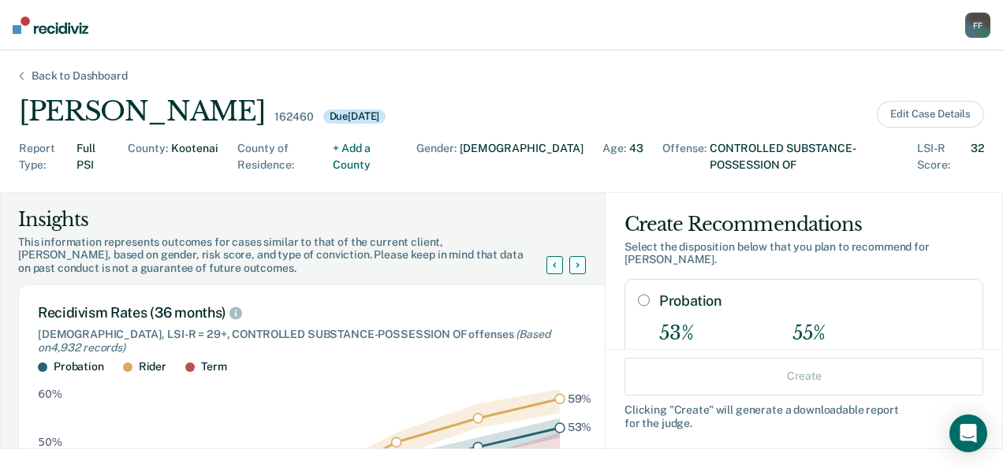
click at [638, 294] on input "Probation" at bounding box center [644, 300] width 12 height 13
radio input "true"
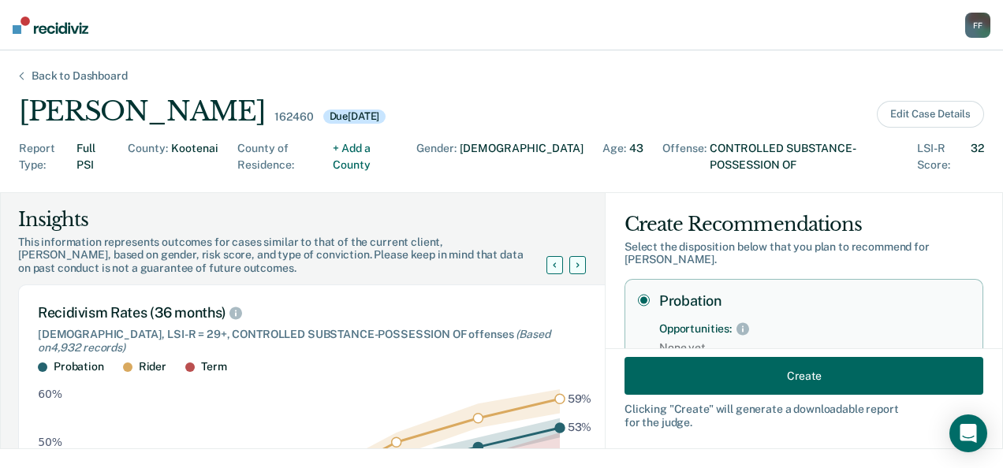
click at [758, 370] on button "Create" at bounding box center [803, 376] width 359 height 38
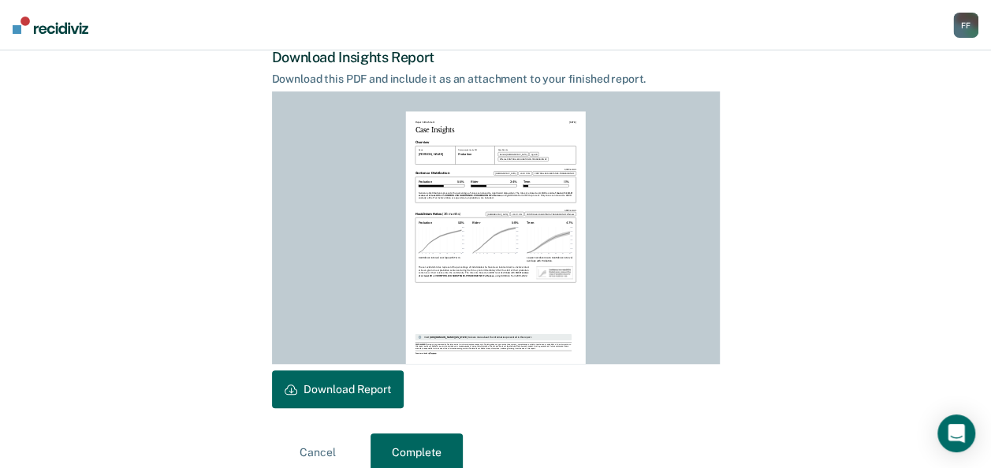
scroll to position [430, 0]
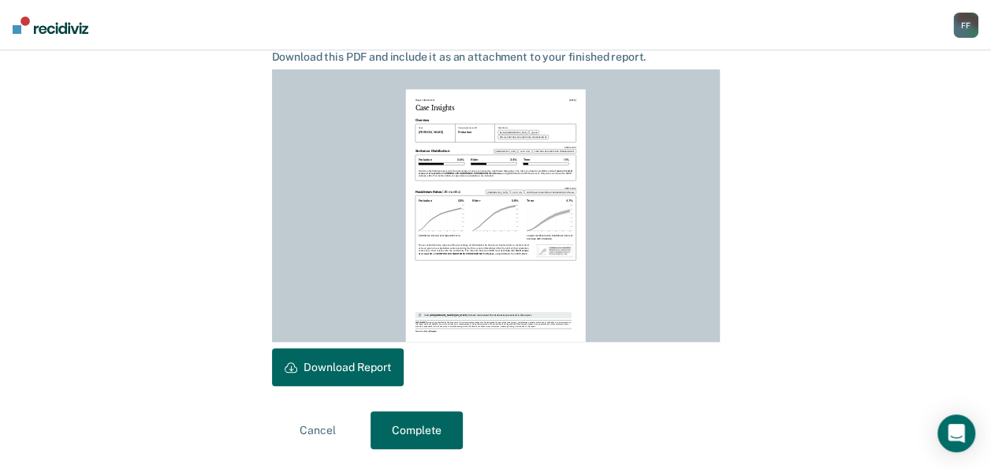
click at [322, 375] on button "Download Report" at bounding box center [338, 367] width 132 height 38
click at [405, 430] on button "Complete" at bounding box center [416, 430] width 92 height 38
